Goal: Information Seeking & Learning: Learn about a topic

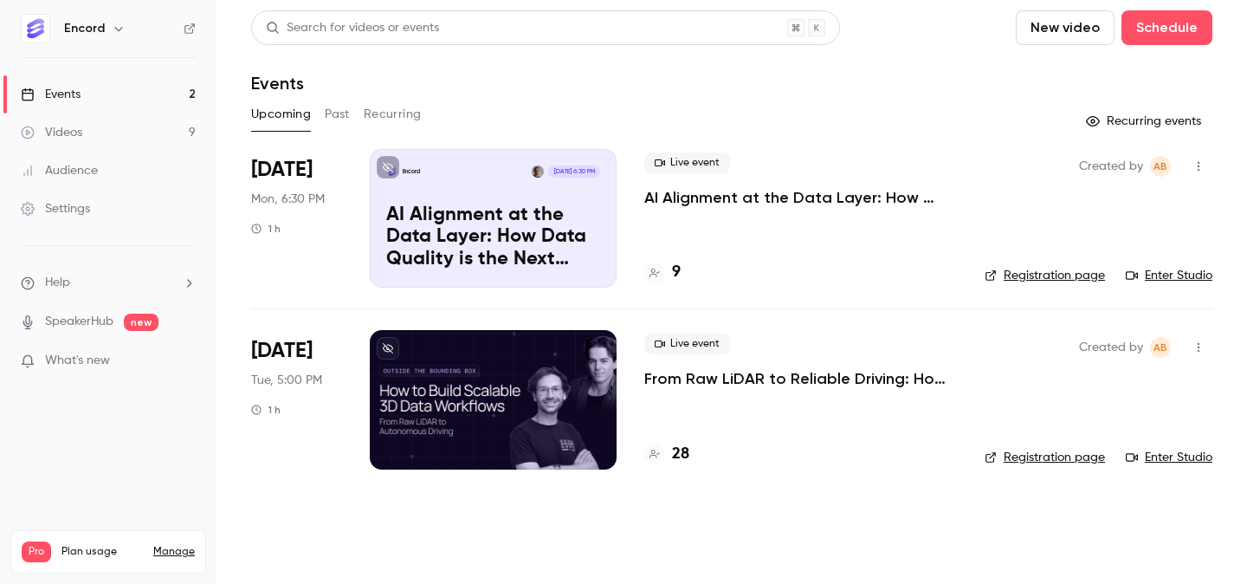
click at [786, 370] on p "From Raw LiDAR to Reliable Driving: How to Build Scalable 3D Data Workflows" at bounding box center [800, 378] width 313 height 21
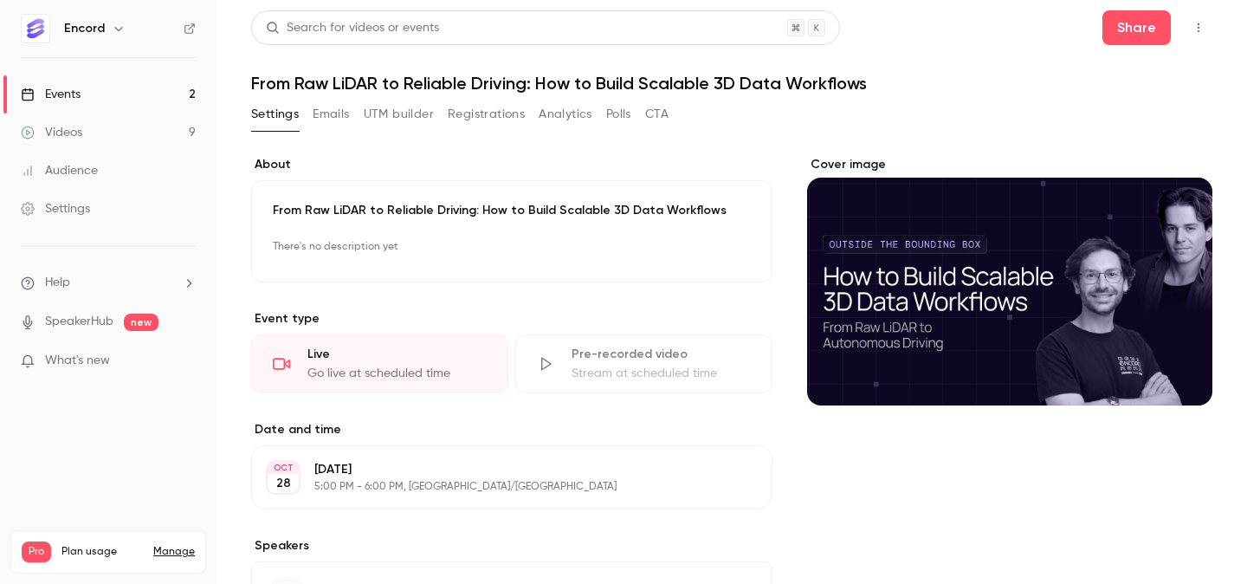
click at [498, 117] on button "Registrations" at bounding box center [486, 114] width 77 height 28
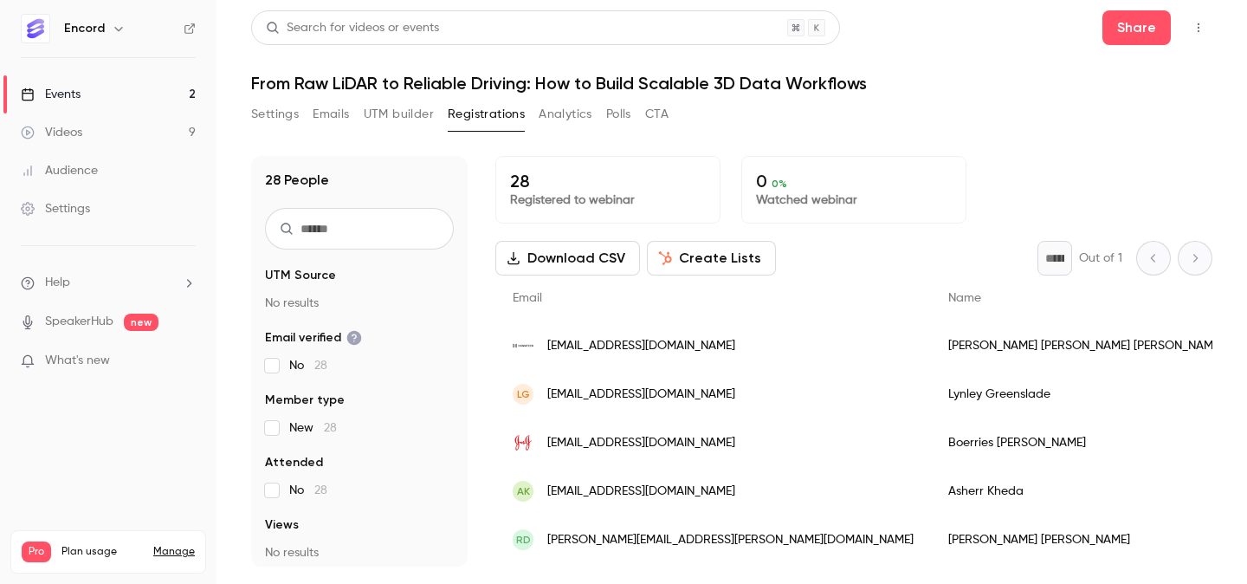
click at [117, 105] on link "Events 2" at bounding box center [108, 94] width 216 height 38
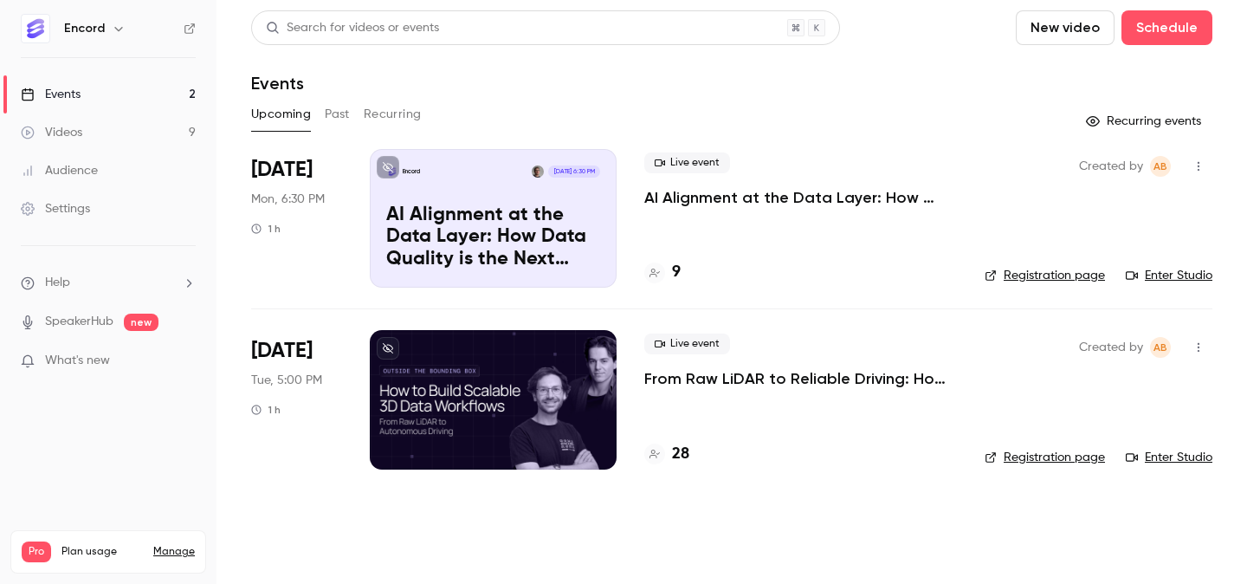
click at [334, 117] on button "Past" at bounding box center [337, 114] width 25 height 28
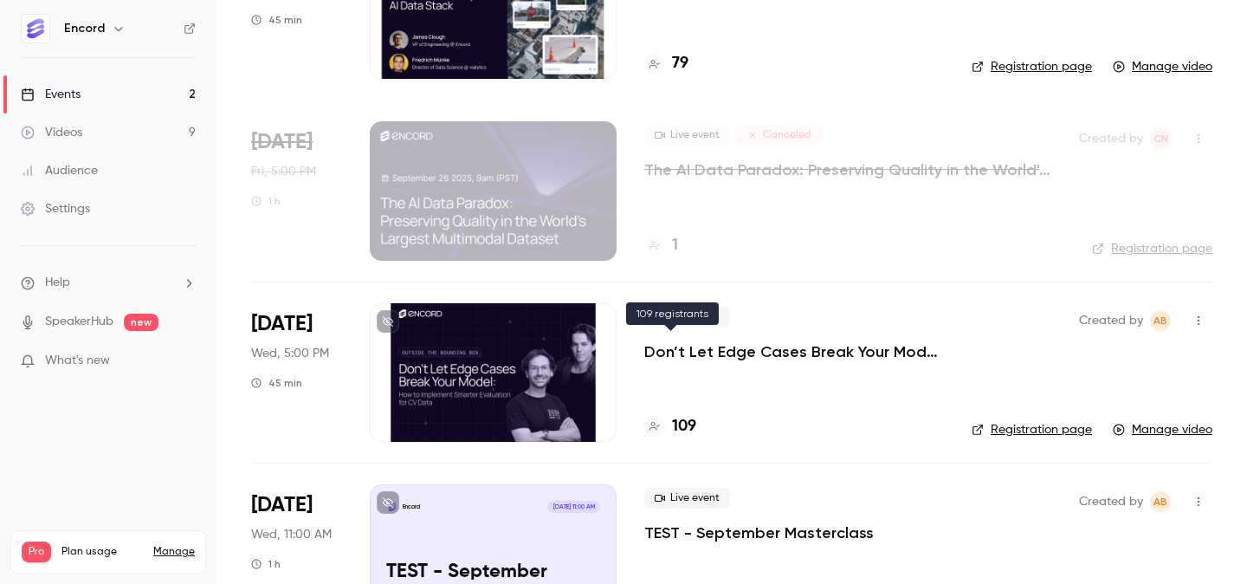
scroll to position [290, 0]
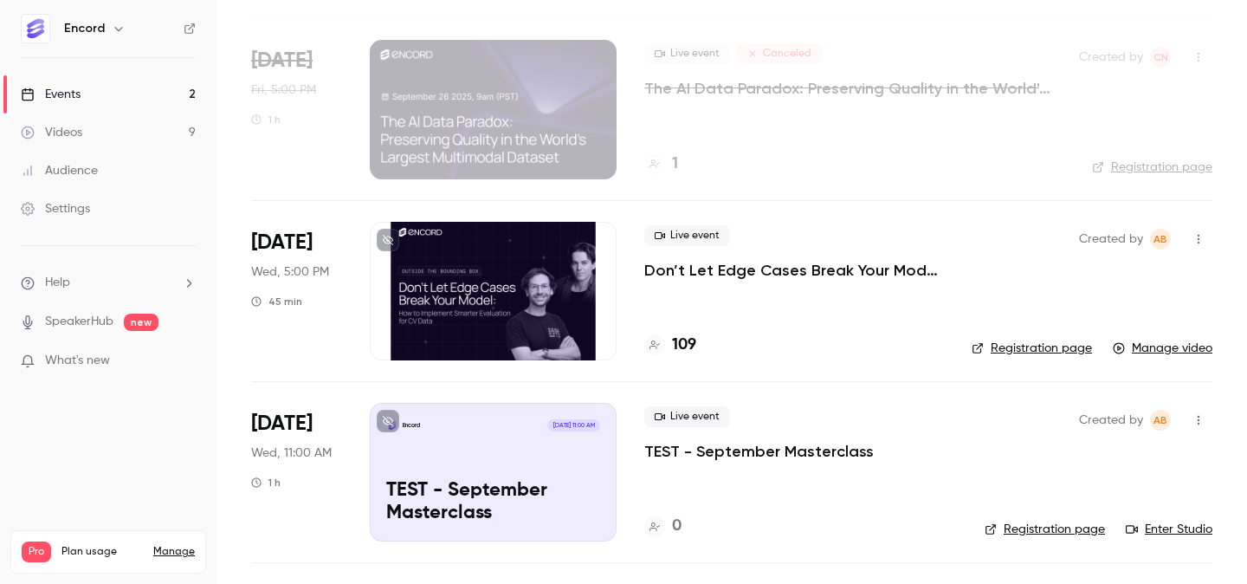
click at [692, 348] on h4 "109" at bounding box center [684, 344] width 24 height 23
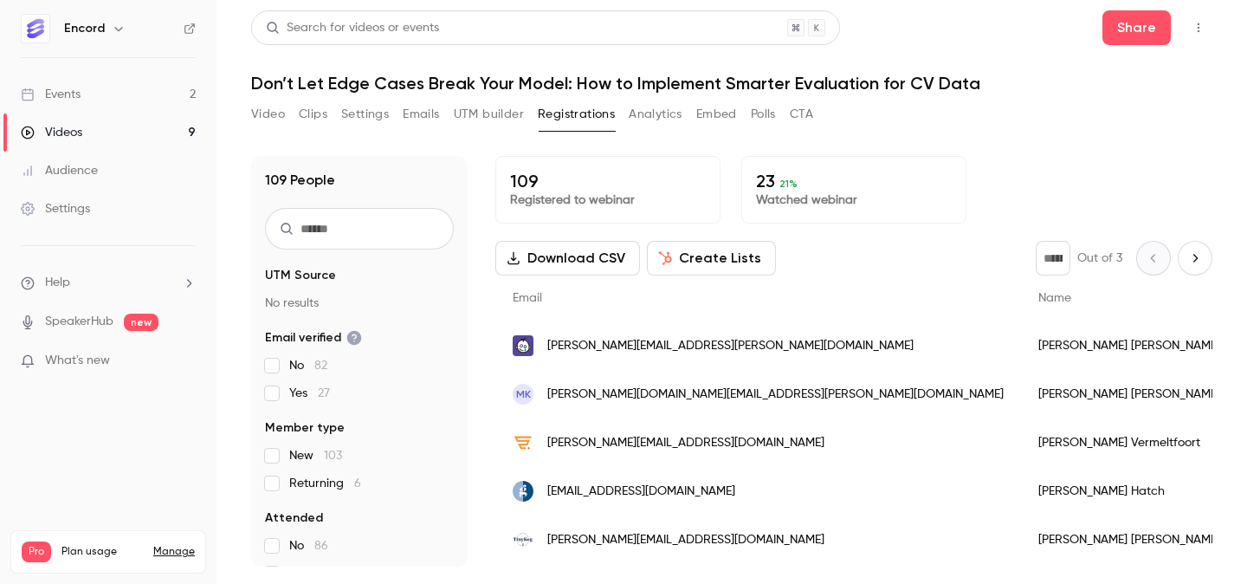
click at [273, 109] on button "Video" at bounding box center [268, 114] width 34 height 28
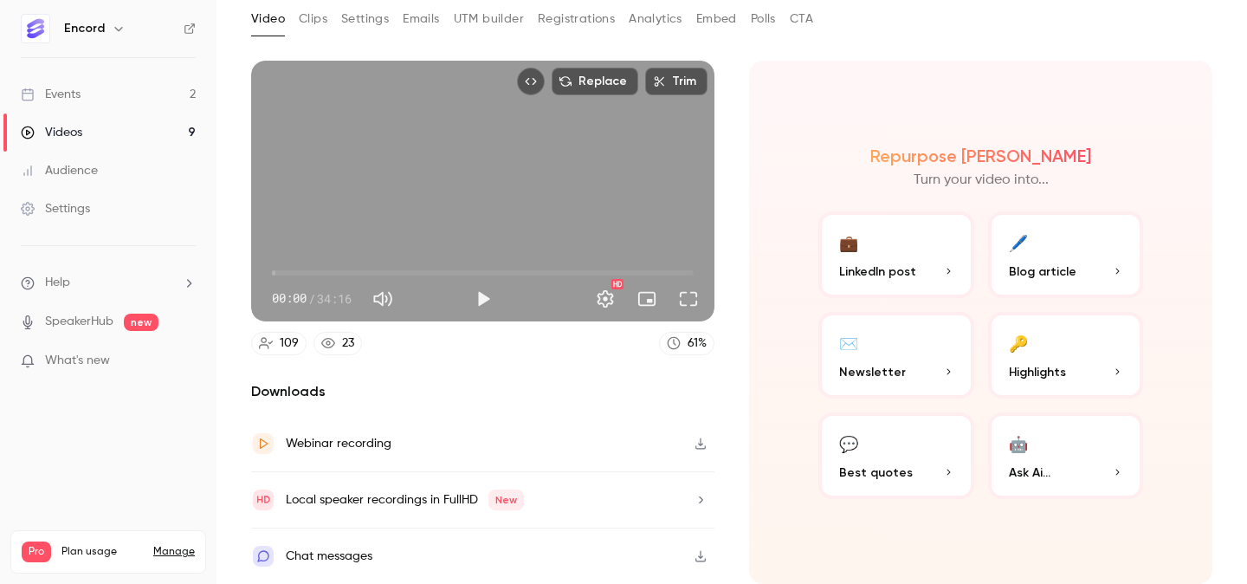
scroll to position [83, 0]
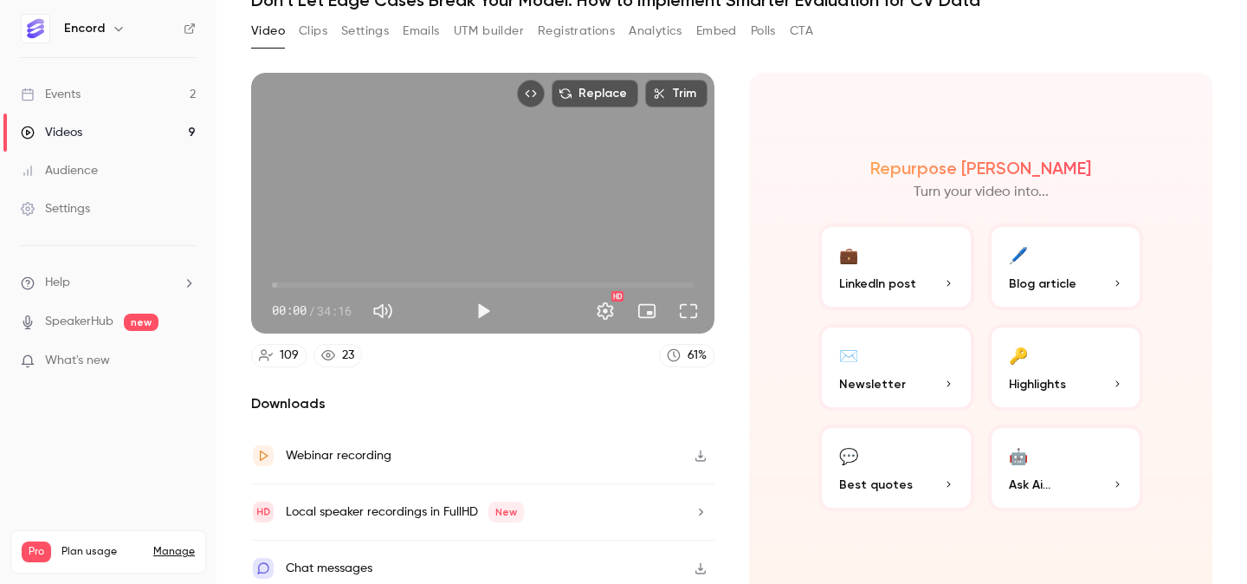
click at [1068, 279] on span "Blog article" at bounding box center [1043, 283] width 68 height 18
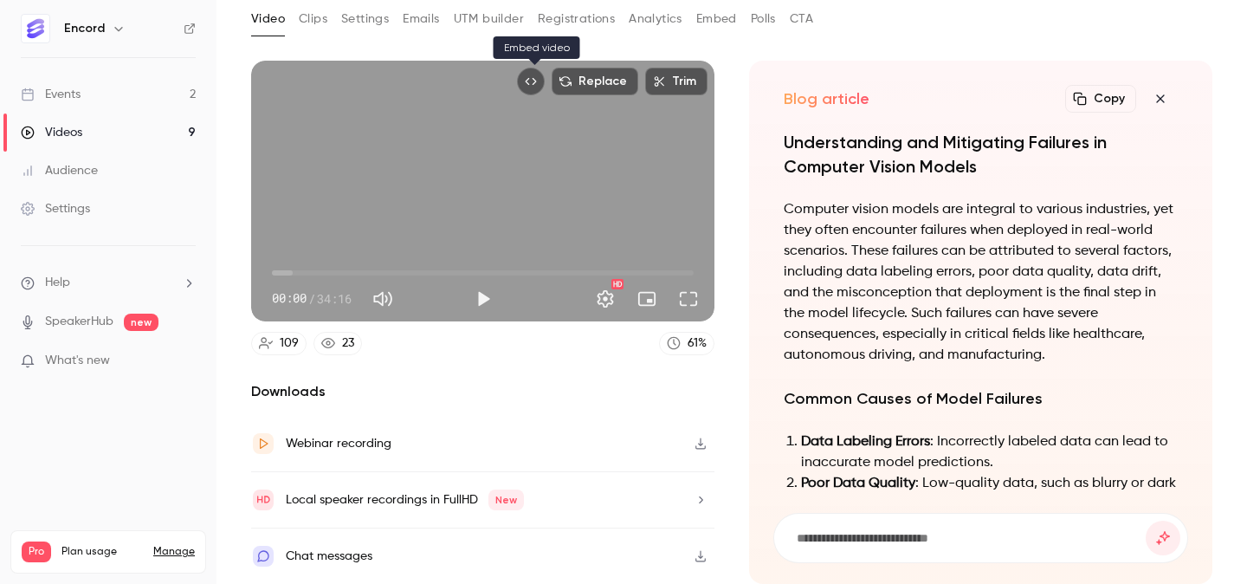
scroll to position [0, 0]
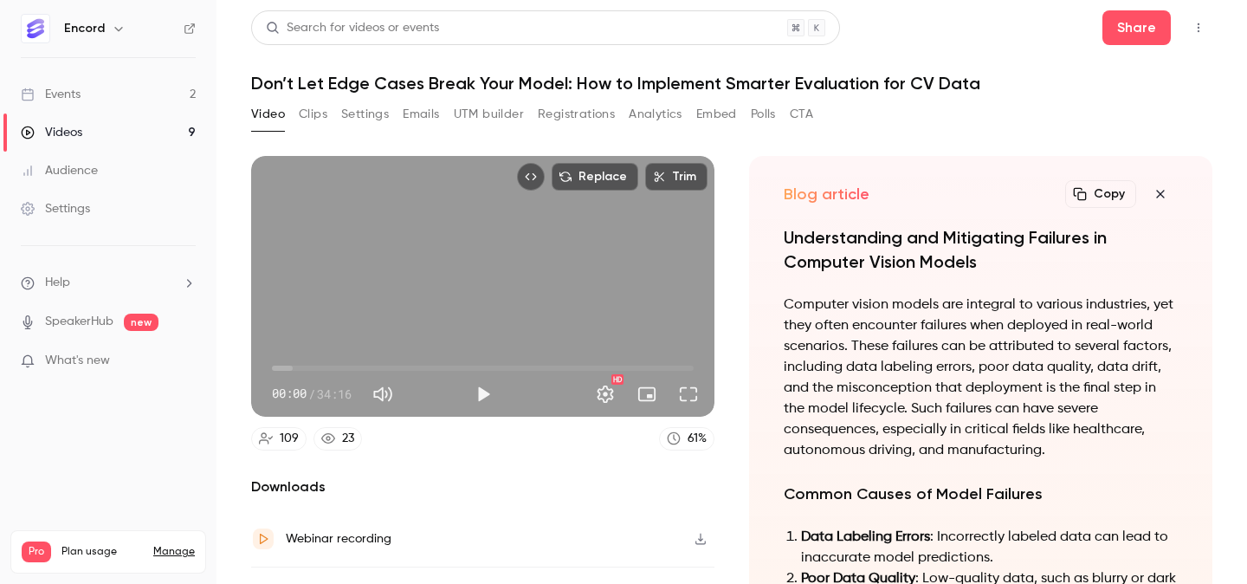
click at [304, 113] on button "Clips" at bounding box center [313, 114] width 29 height 28
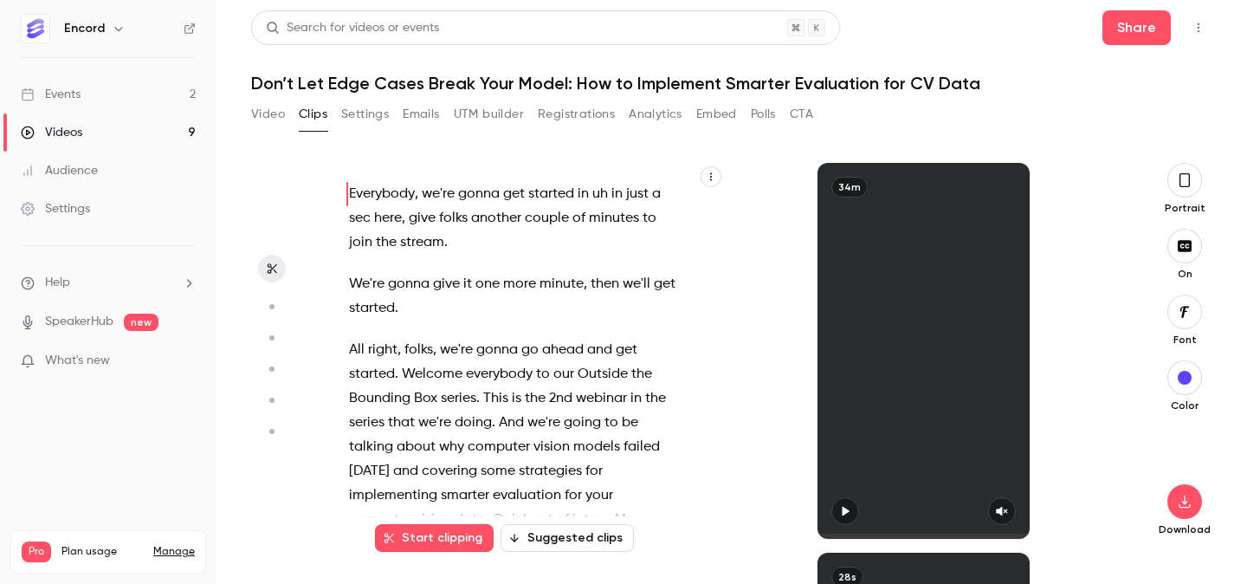
click at [472, 358] on p "All right , folks , we're gonna go ahead and get started . Welcome everybody to…" at bounding box center [513, 580] width 328 height 485
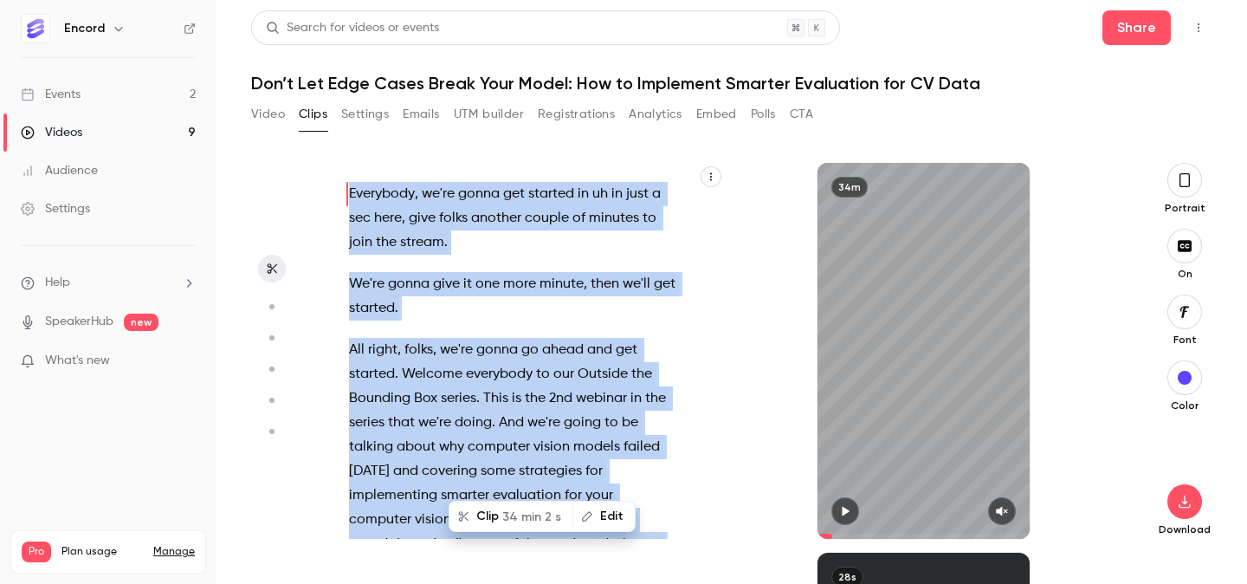
type input "*"
click at [435, 296] on p "We're gonna give it one more minute , then we'll get started ." at bounding box center [513, 296] width 328 height 48
